Goal: Task Accomplishment & Management: Use online tool/utility

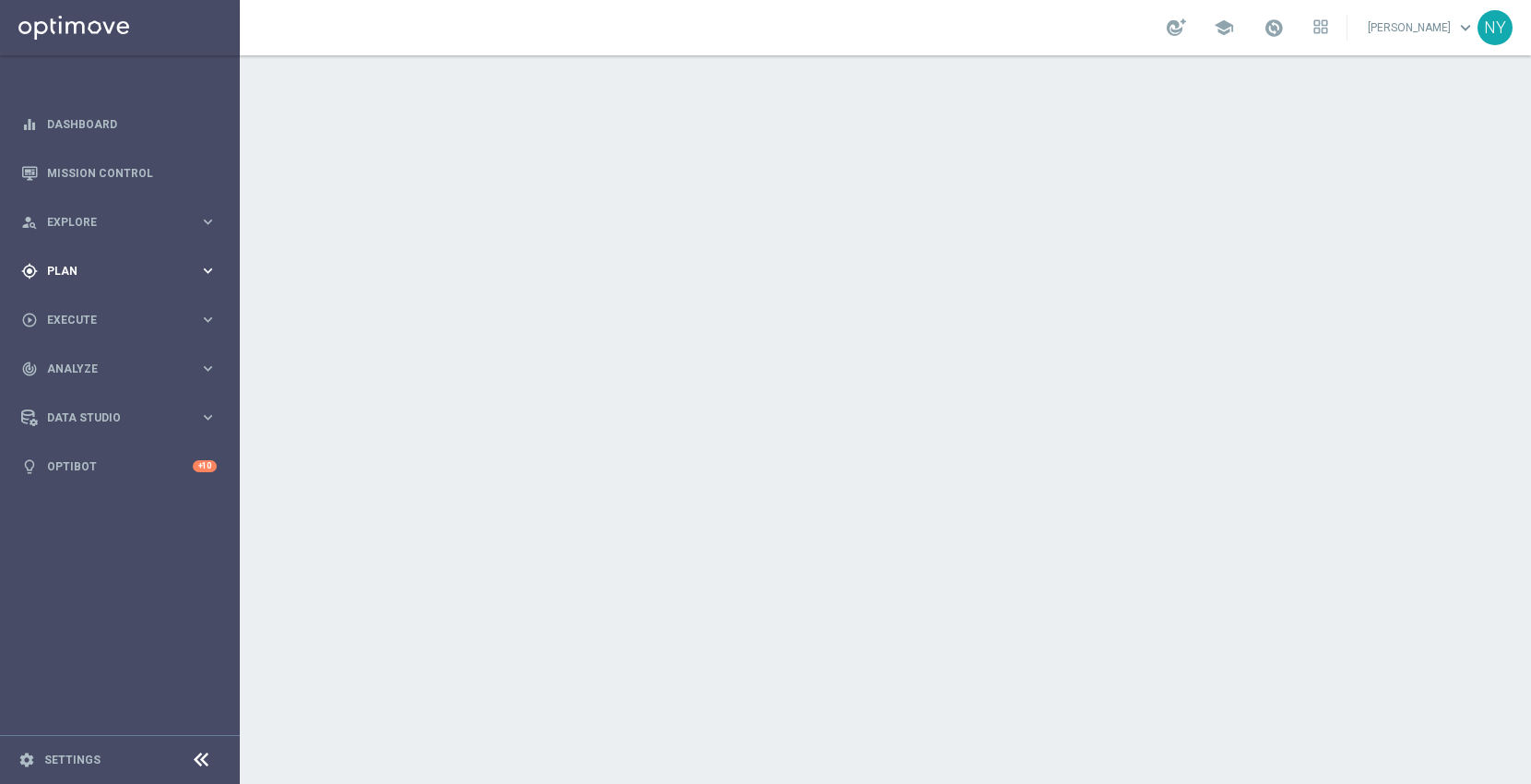
click at [64, 267] on span "Plan" at bounding box center [122, 271] width 152 height 11
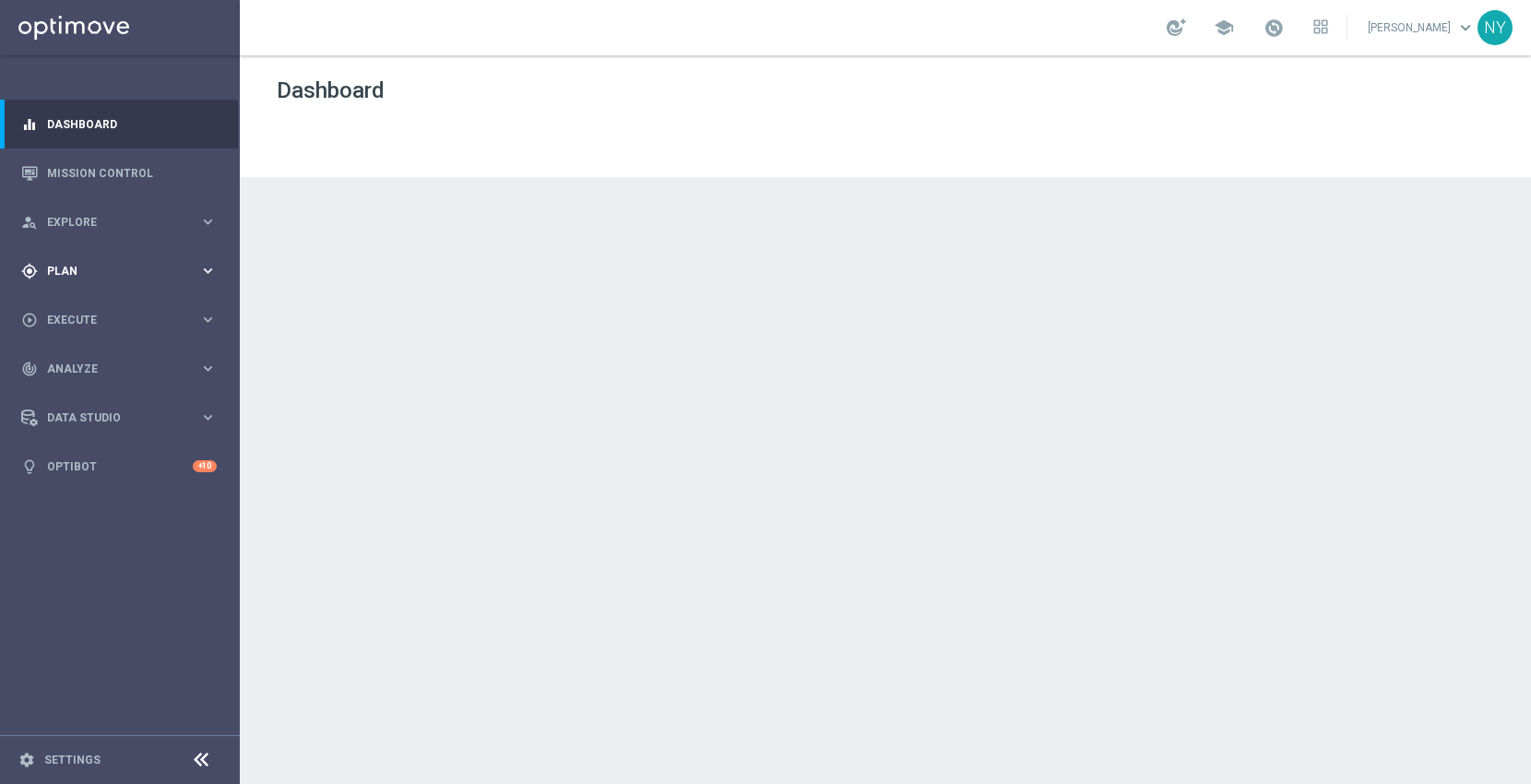
click at [57, 272] on span "Plan" at bounding box center [122, 271] width 152 height 11
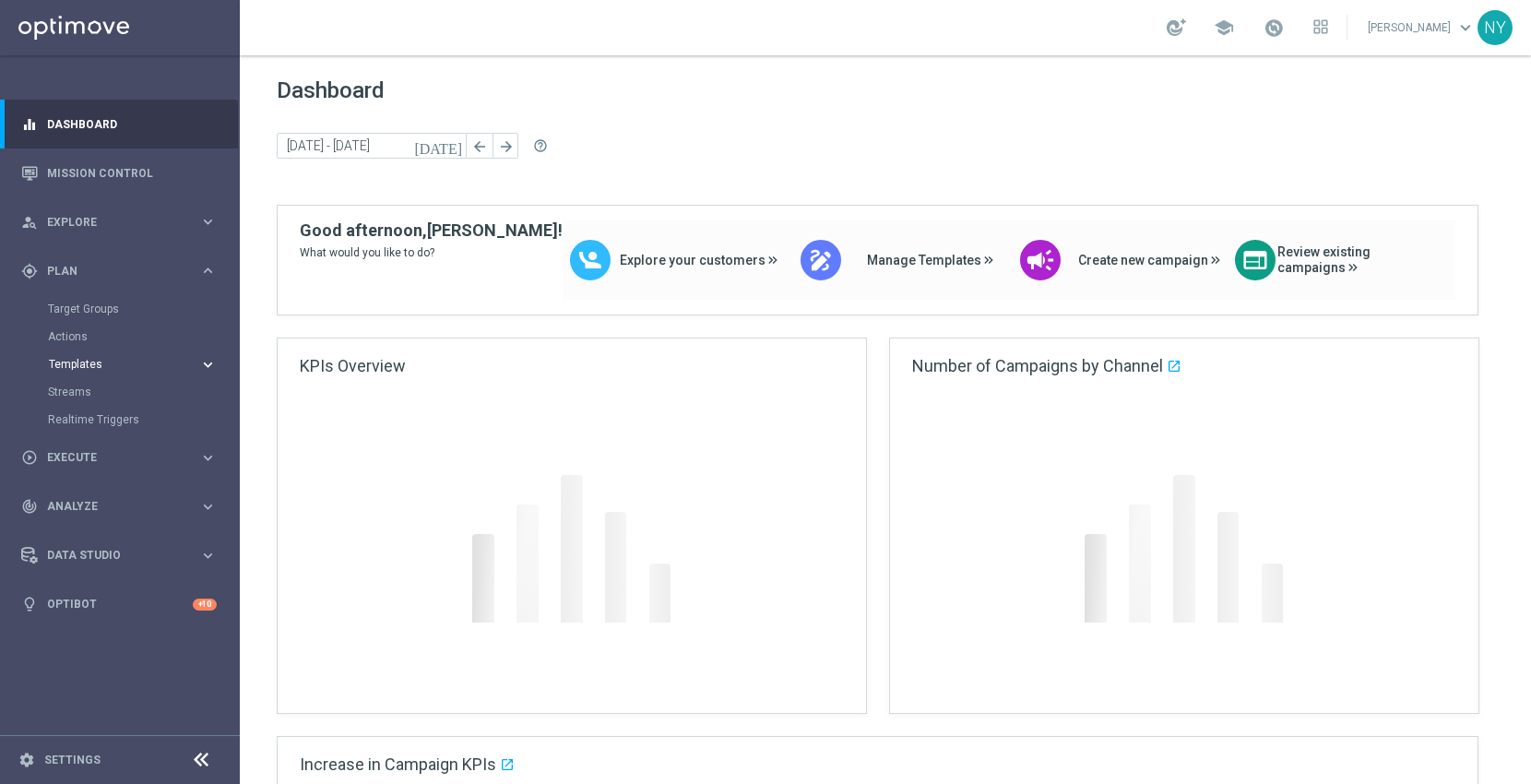
click at [63, 360] on span "Templates" at bounding box center [115, 365] width 132 height 11
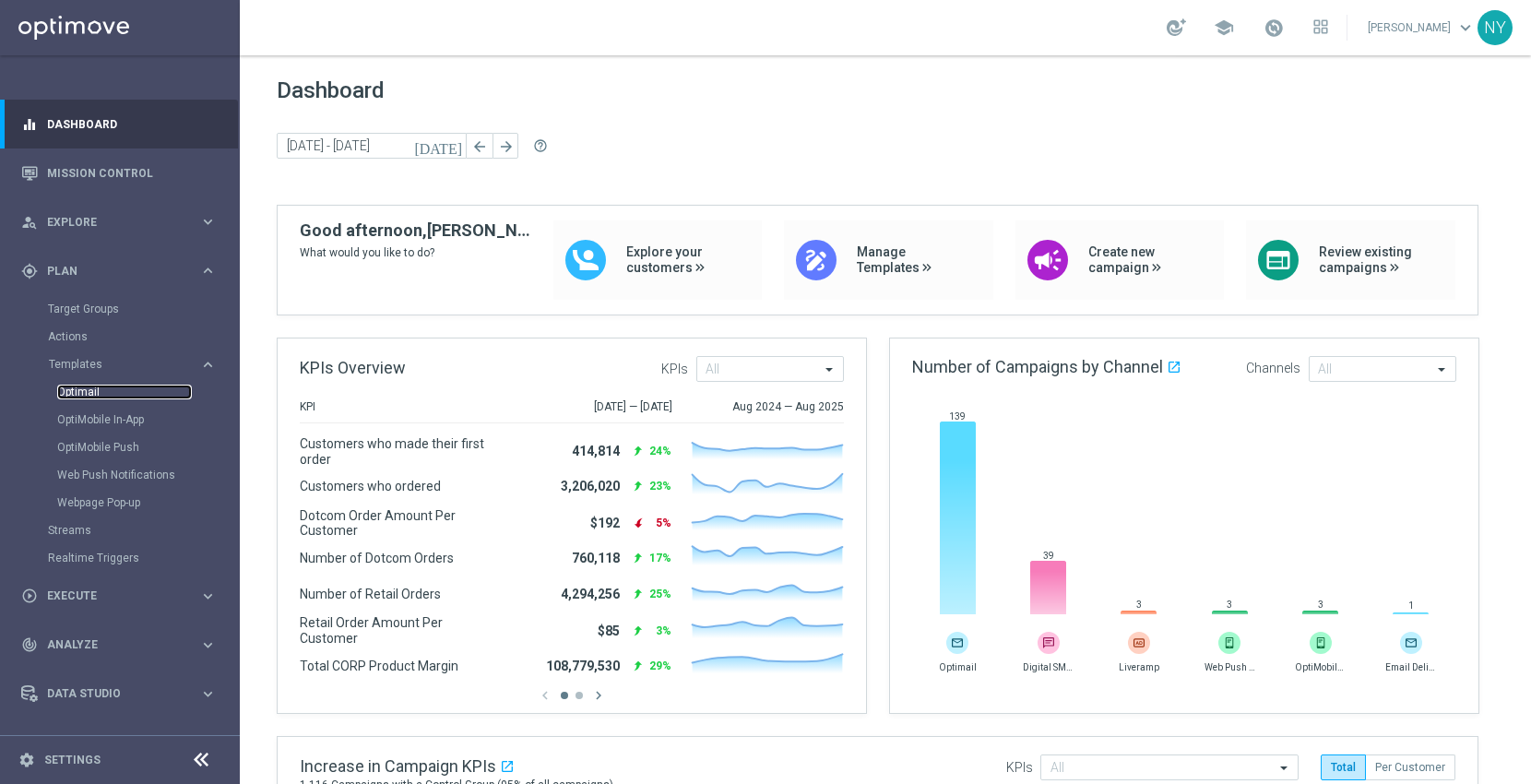
click at [98, 396] on link "Optimail" at bounding box center [124, 392] width 135 height 14
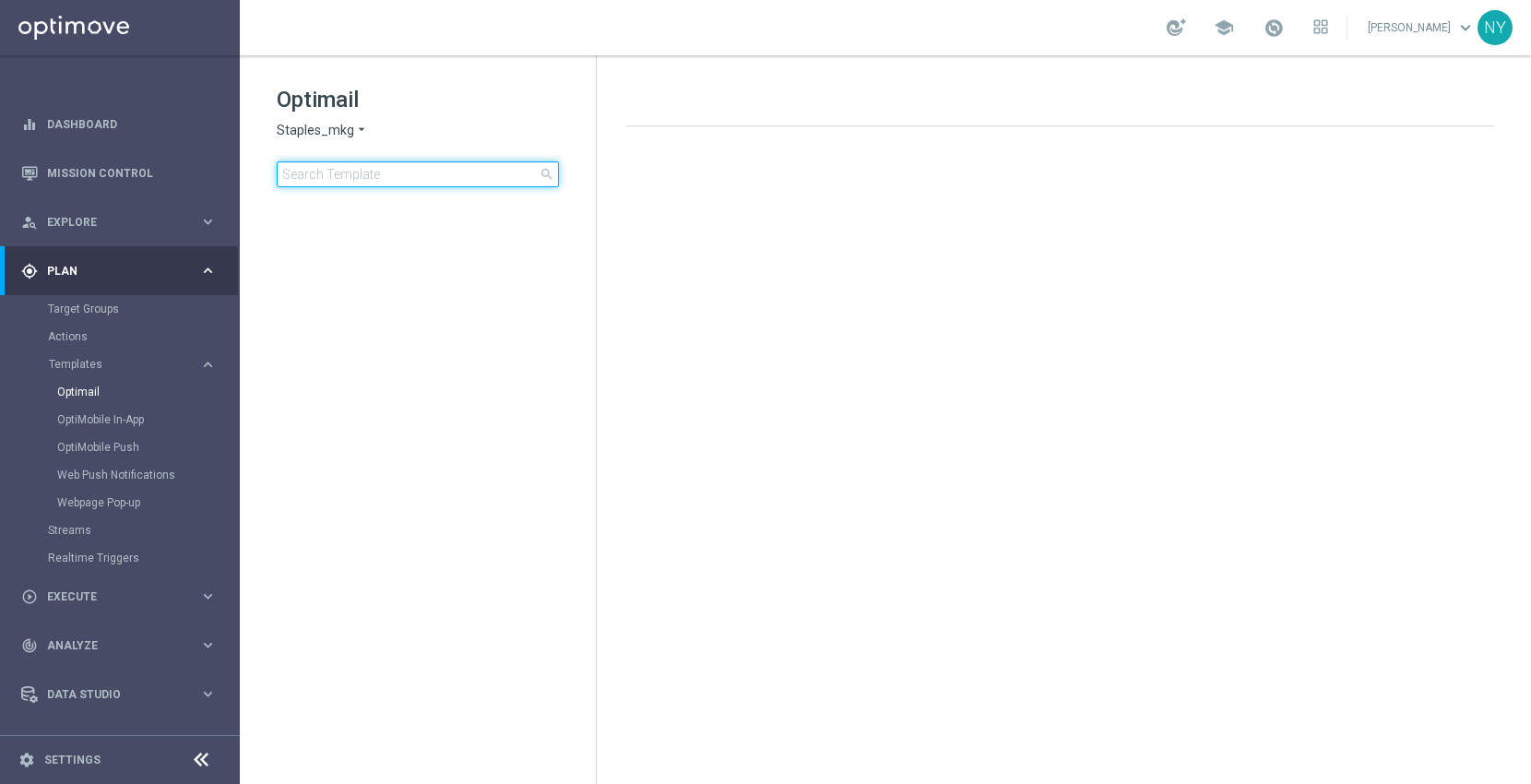
click at [342, 175] on input at bounding box center [418, 174] width 283 height 26
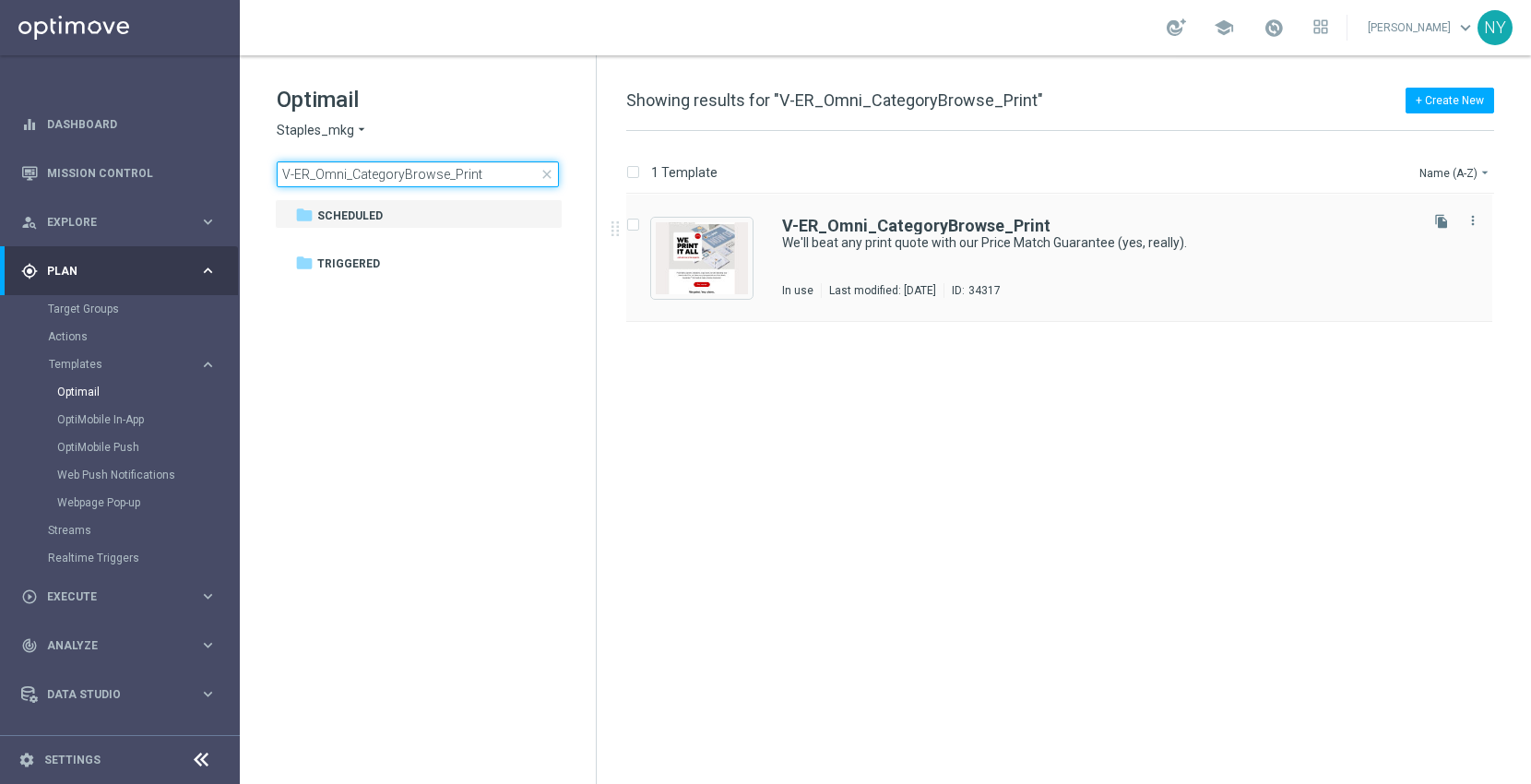
type input "V-ER_Omni_CategoryBrowse_Print"
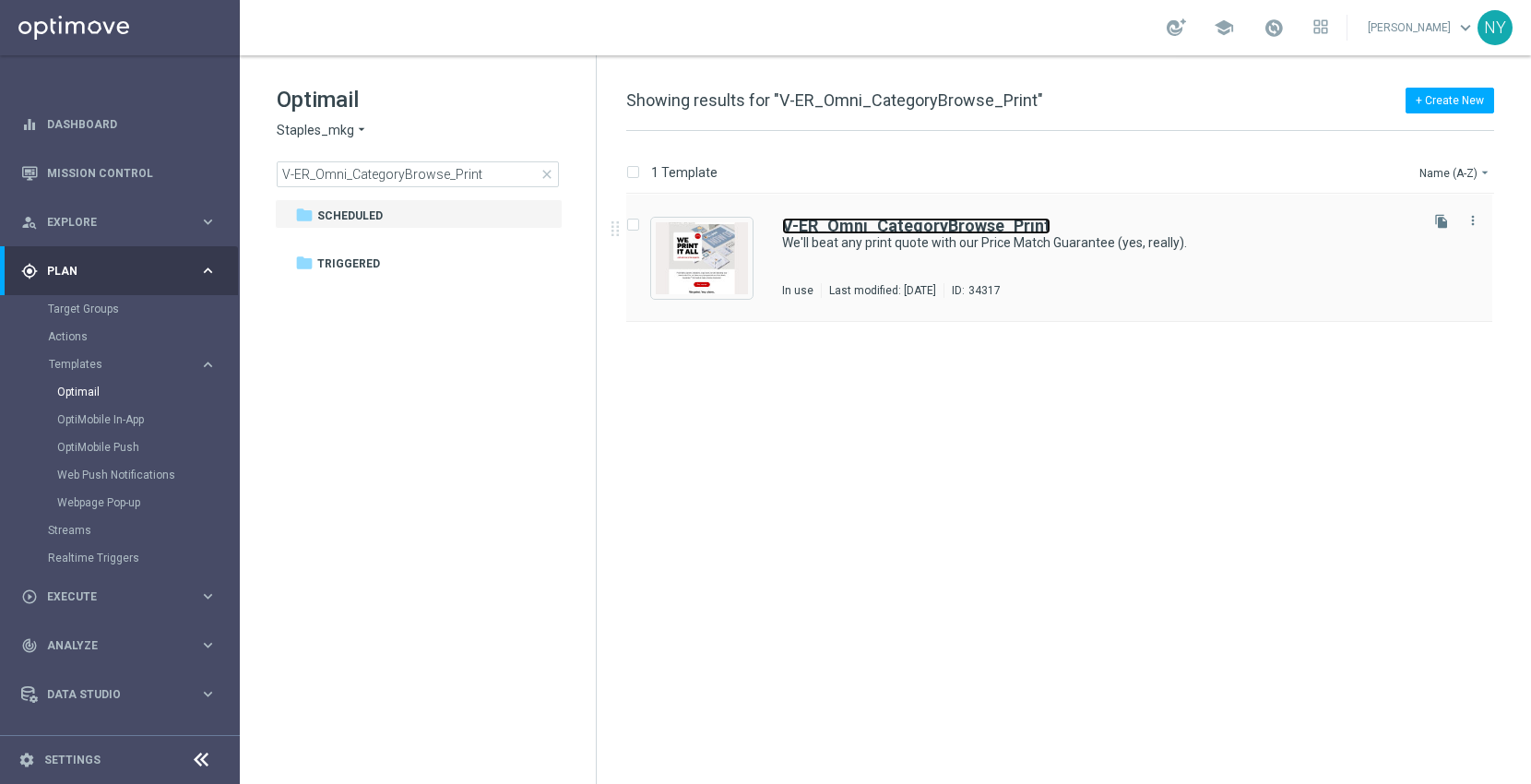
click at [859, 223] on b "V-ER_Omni_CategoryBrowse_Print" at bounding box center [916, 225] width 268 height 19
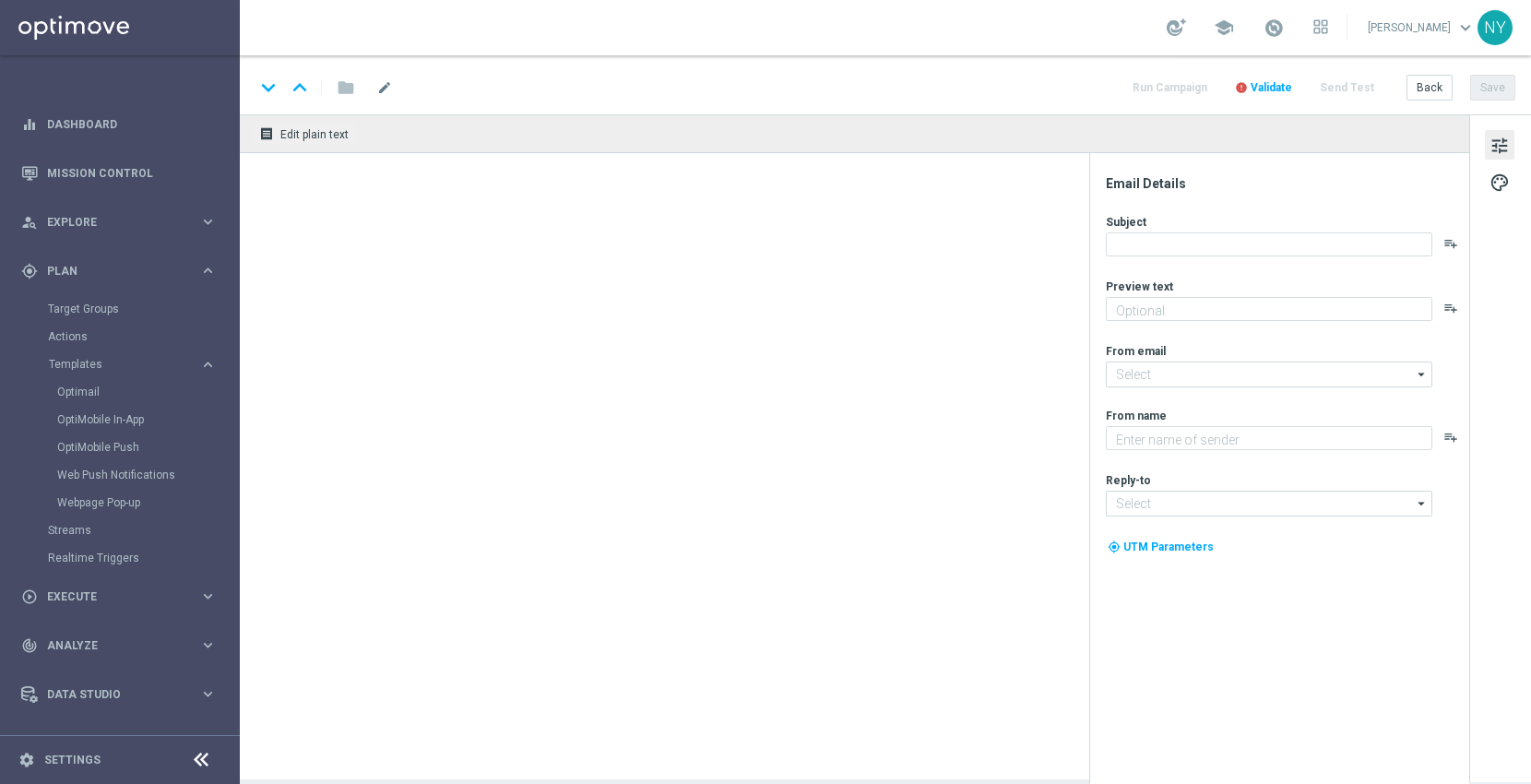
type textarea "You've heard right — we print it all."
type input "[EMAIL_ADDRESS][DOMAIN_NAME]"
type textarea "Staples"
type input "[EMAIL_ADDRESS][DOMAIN_NAME]"
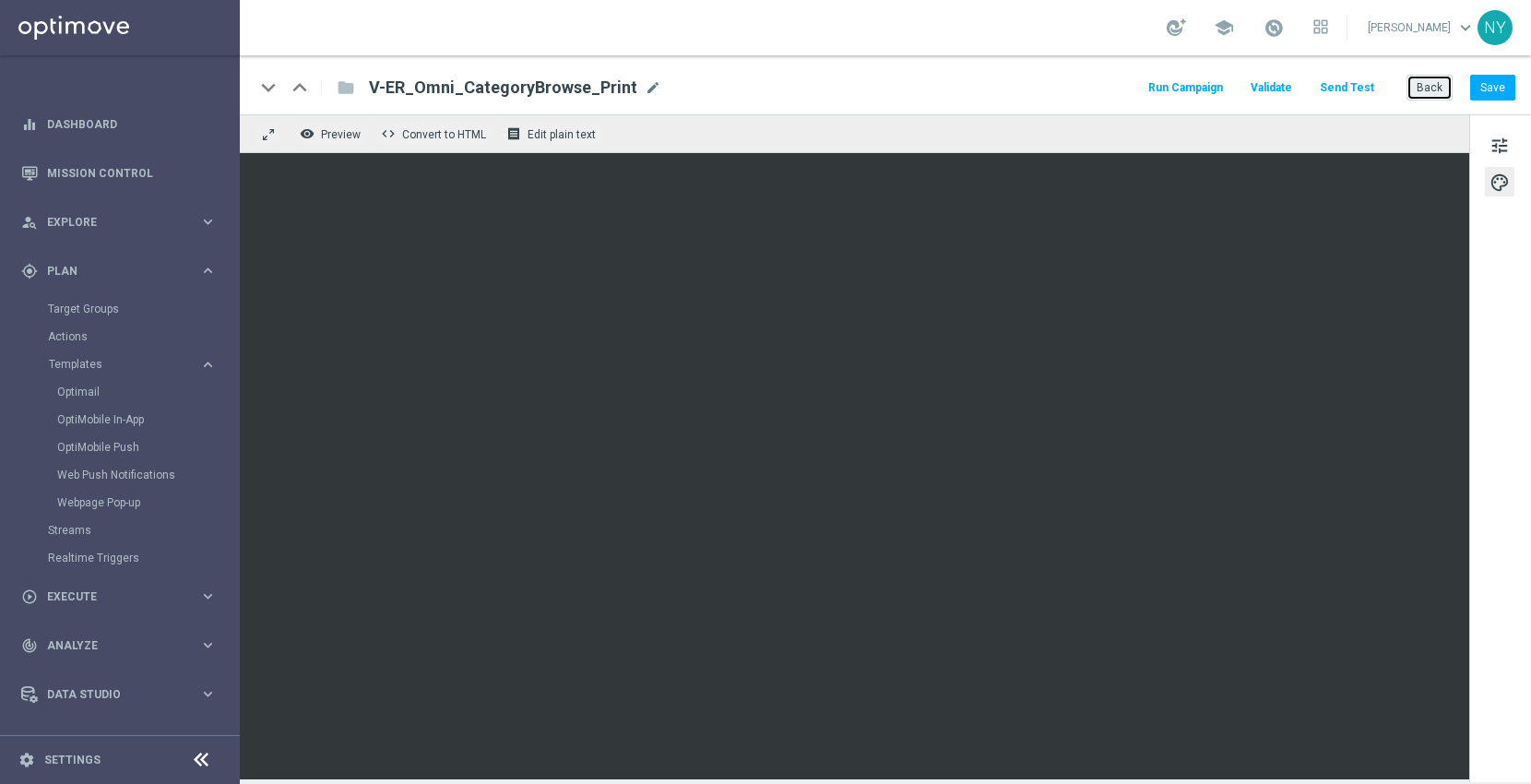
click at [1427, 82] on button "Back" at bounding box center [1430, 87] width 46 height 26
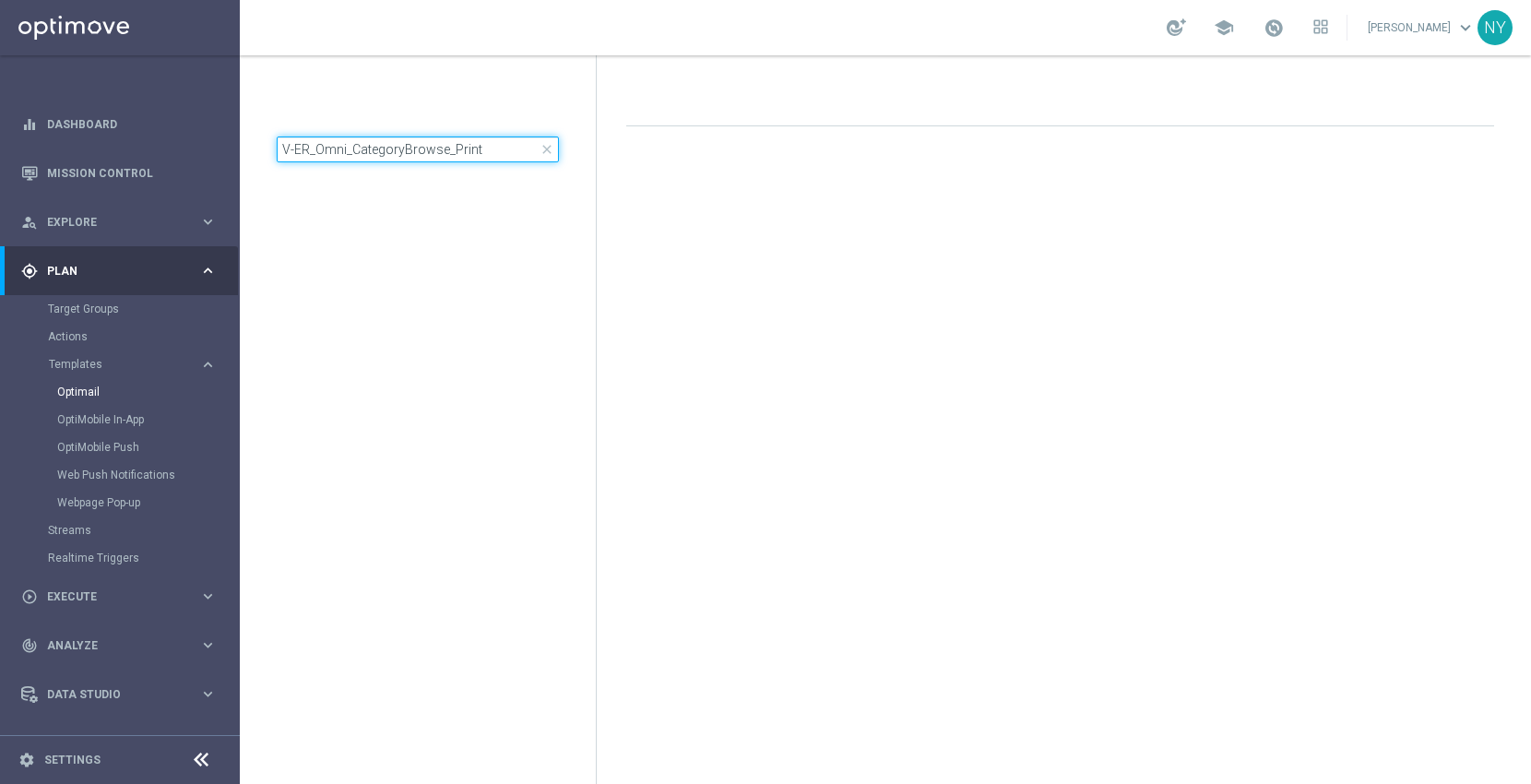
click at [481, 144] on input "V-ER_Omni_CategoryBrowse_Print" at bounding box center [418, 149] width 283 height 26
drag, startPoint x: 460, startPoint y: 147, endPoint x: 146, endPoint y: 132, distance: 314.4
click at [146, 132] on main "equalizer Dashboard Mission Control" at bounding box center [765, 392] width 1531 height 784
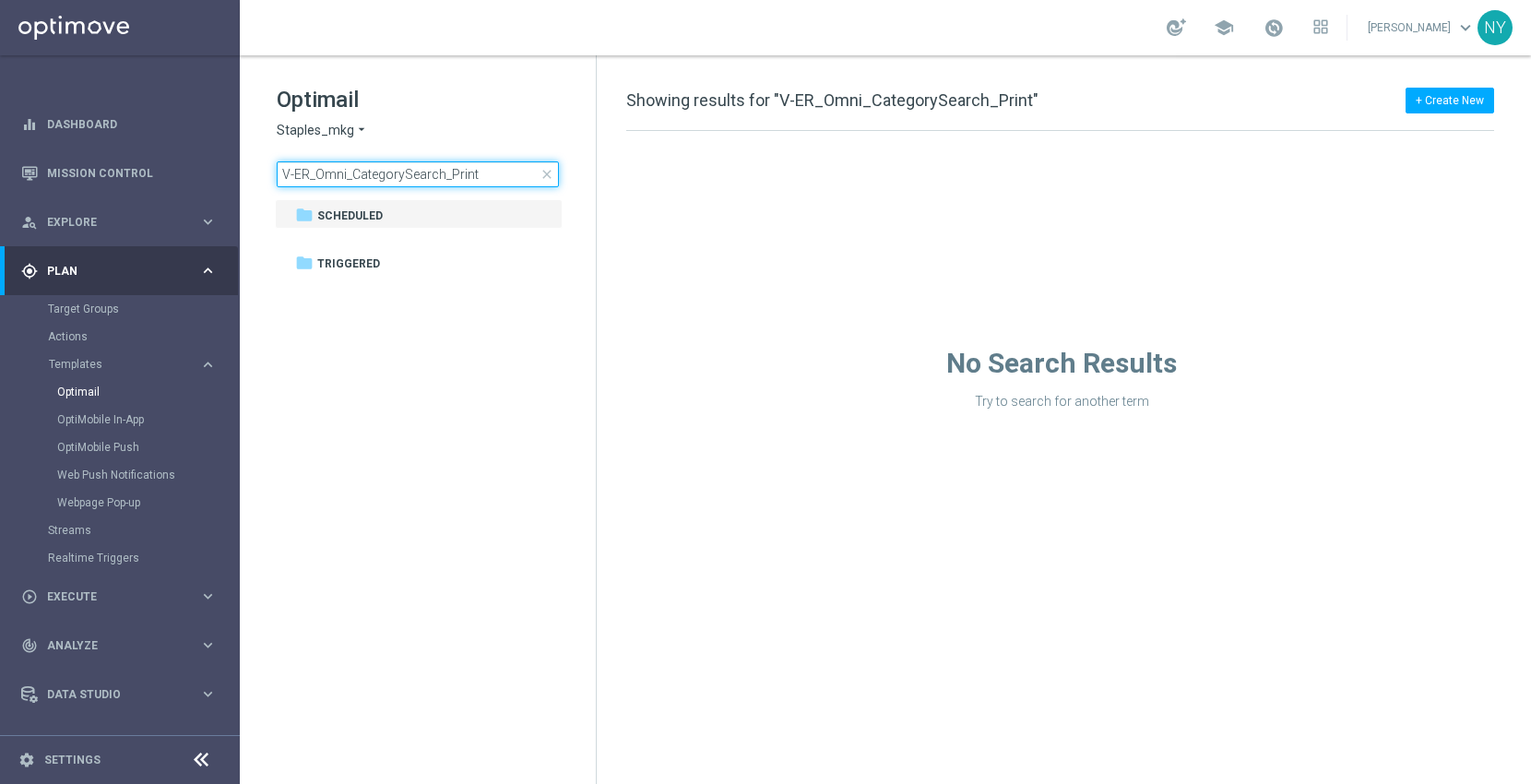
click at [489, 173] on input "V-ER_Omni_CategorySearch_Print" at bounding box center [418, 174] width 283 height 26
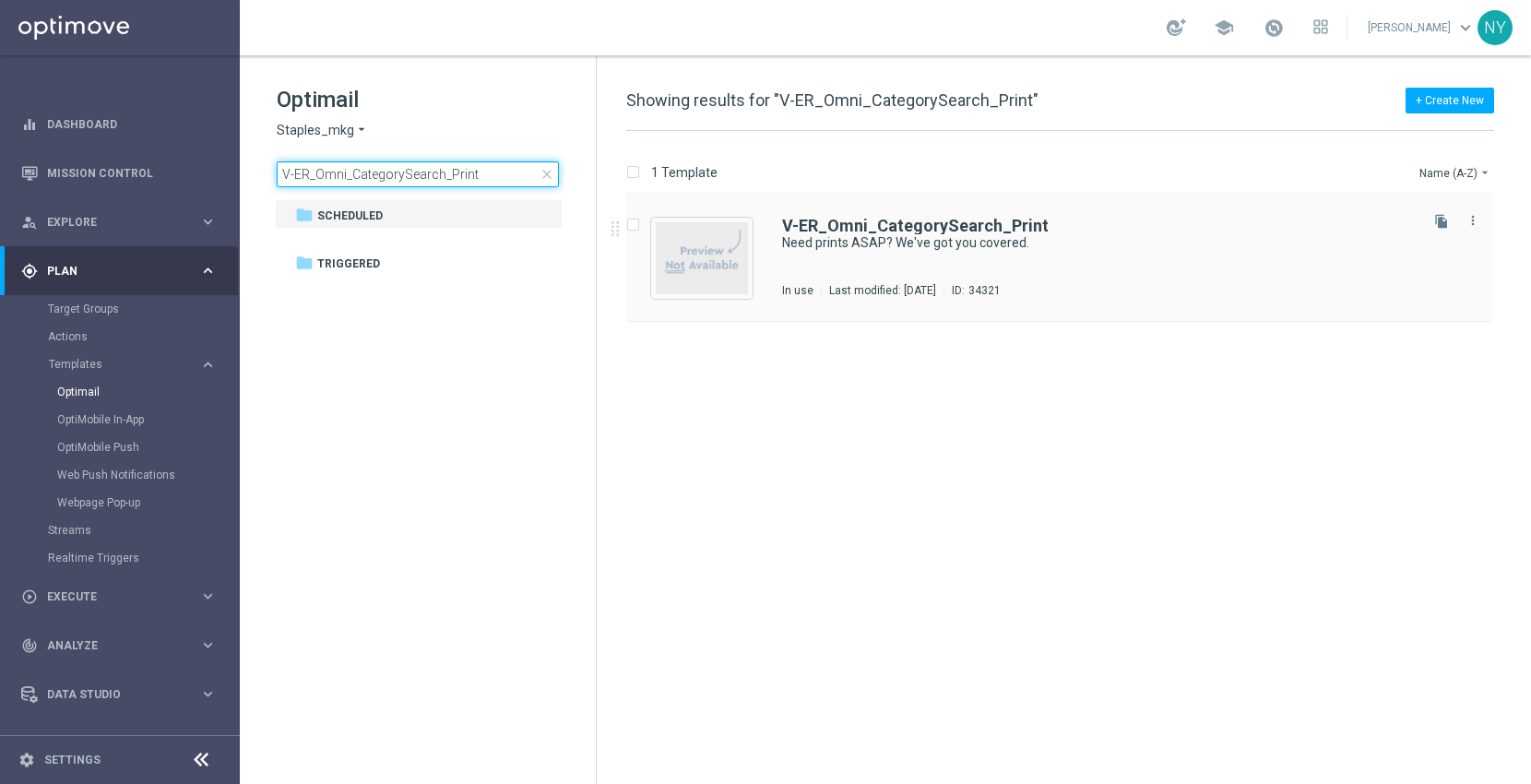
type input "V-ER_Omni_CategorySearch_Print"
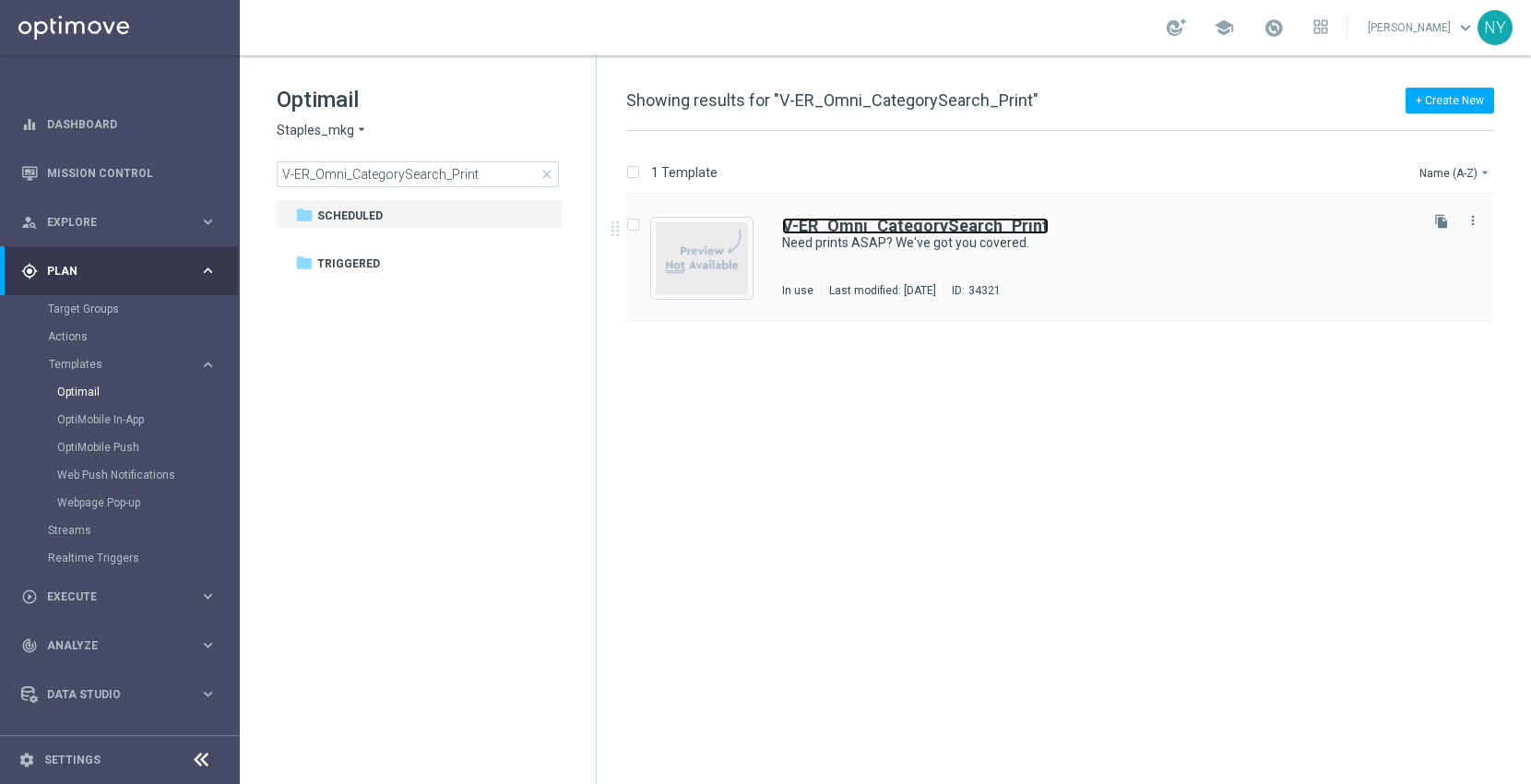
click at [869, 231] on b "V-ER_Omni_CategorySearch_Print" at bounding box center [915, 225] width 266 height 19
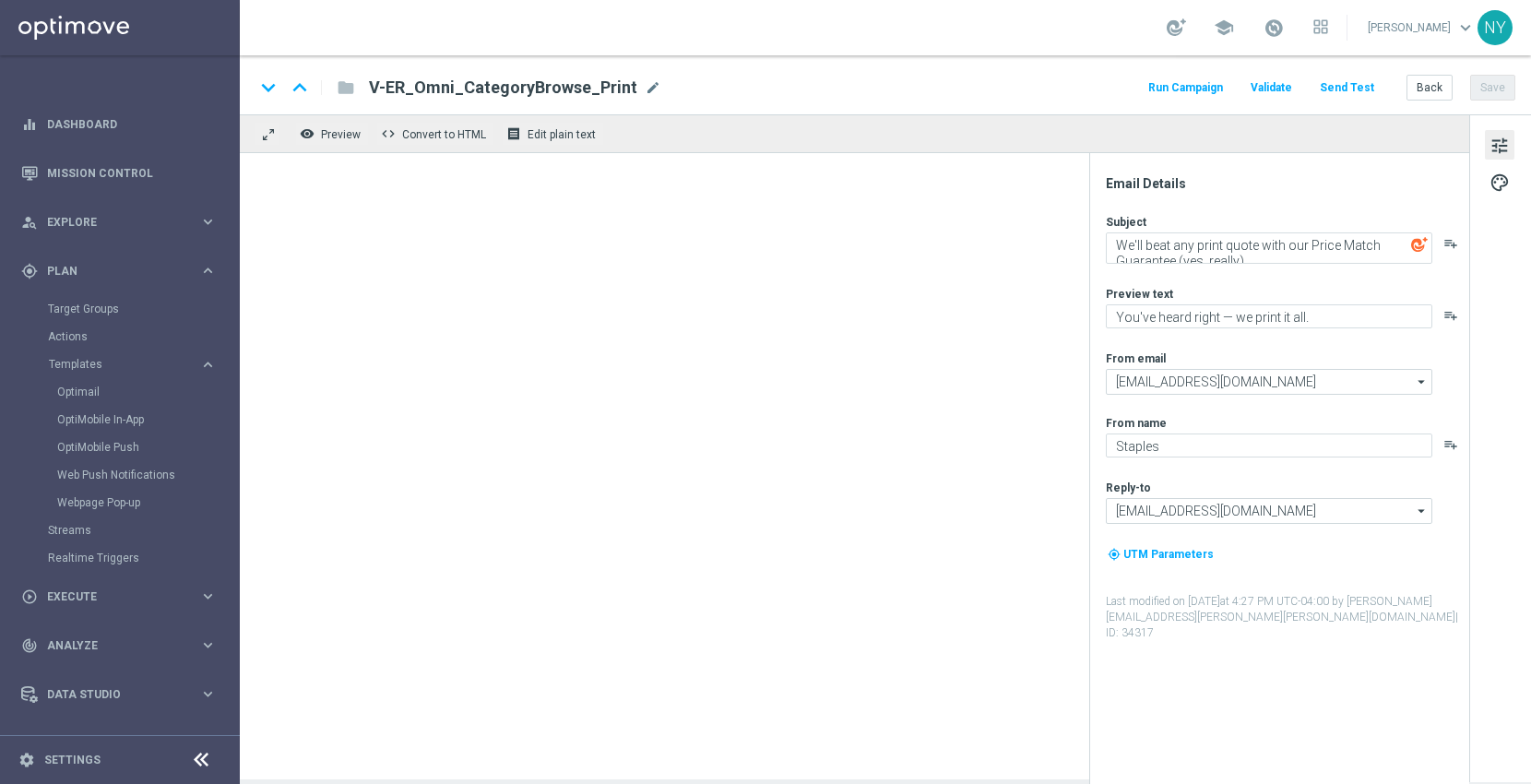
type textarea "Need prints ASAP? We've got you covered."
type textarea "No stress! Order by noon for same-day pickup."
